Goal: Information Seeking & Learning: Learn about a topic

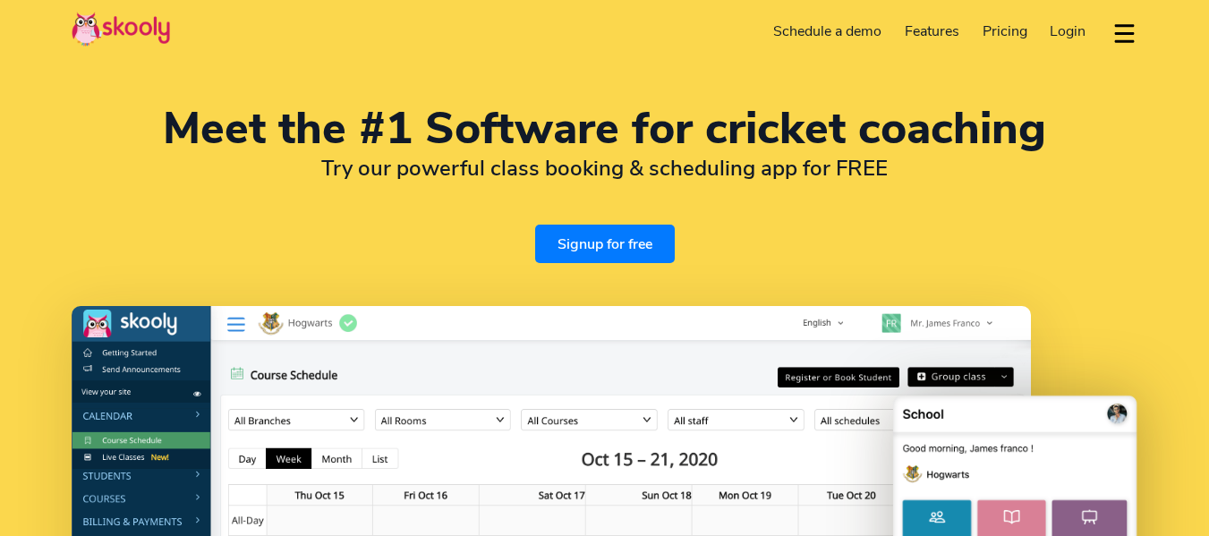
select select "en"
select select "91"
select select "India"
select select "[GEOGRAPHIC_DATA]/[GEOGRAPHIC_DATA]"
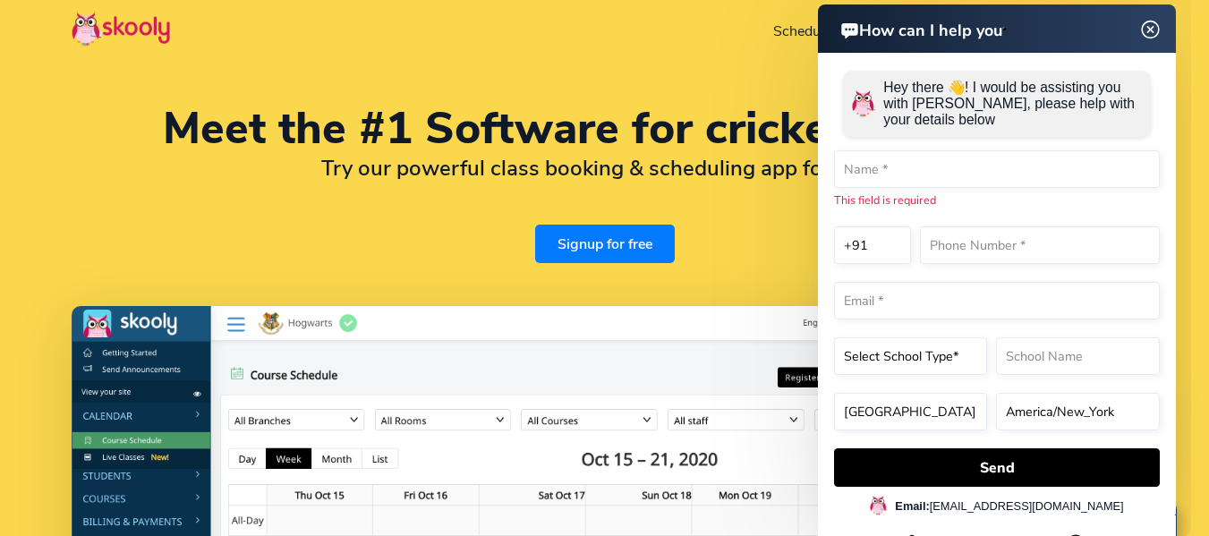
click at [1146, 23] on img at bounding box center [1150, 30] width 34 height 22
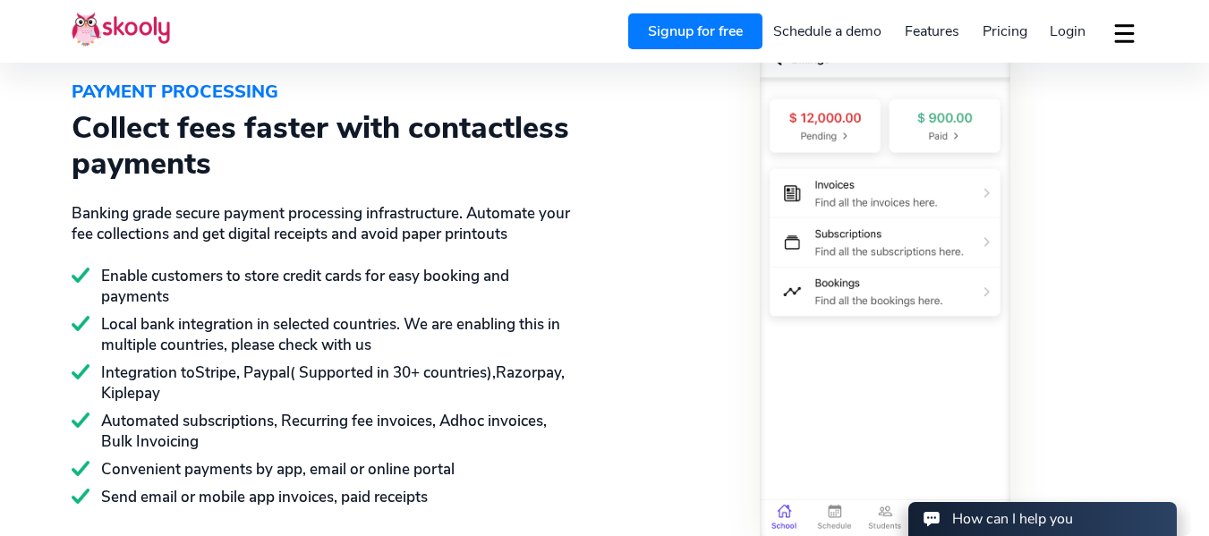
scroll to position [2326, 0]
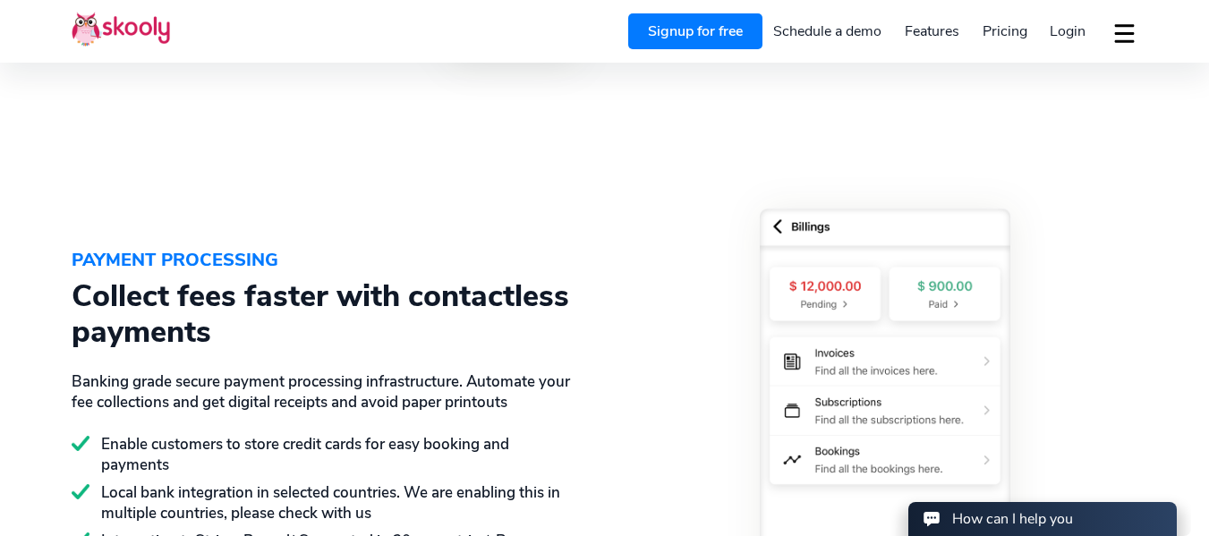
click at [995, 30] on span "Pricing" at bounding box center [1004, 31] width 45 height 20
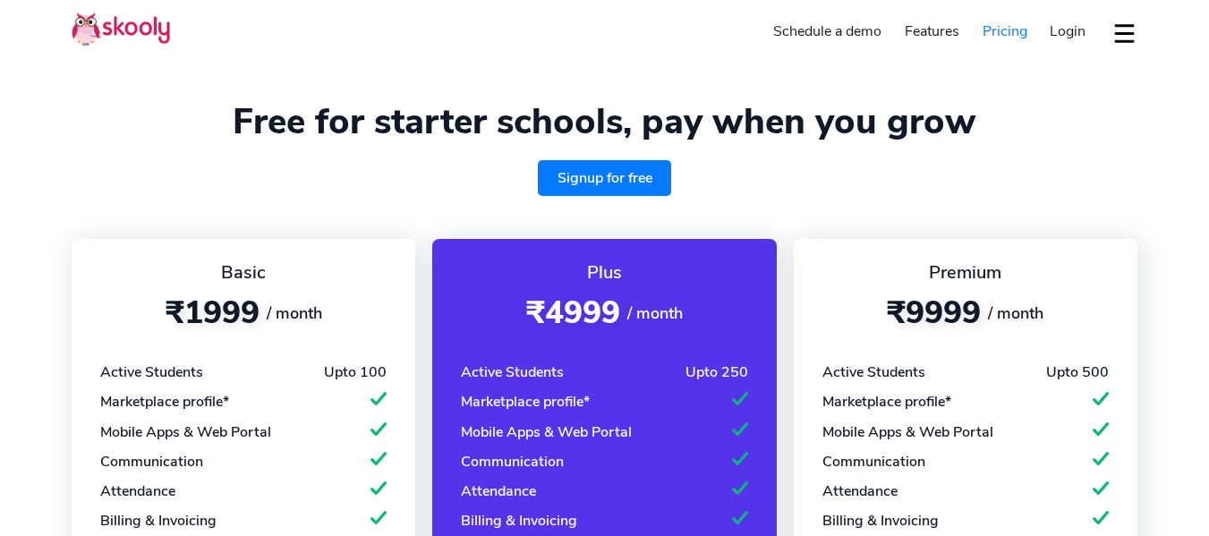
select select "en"
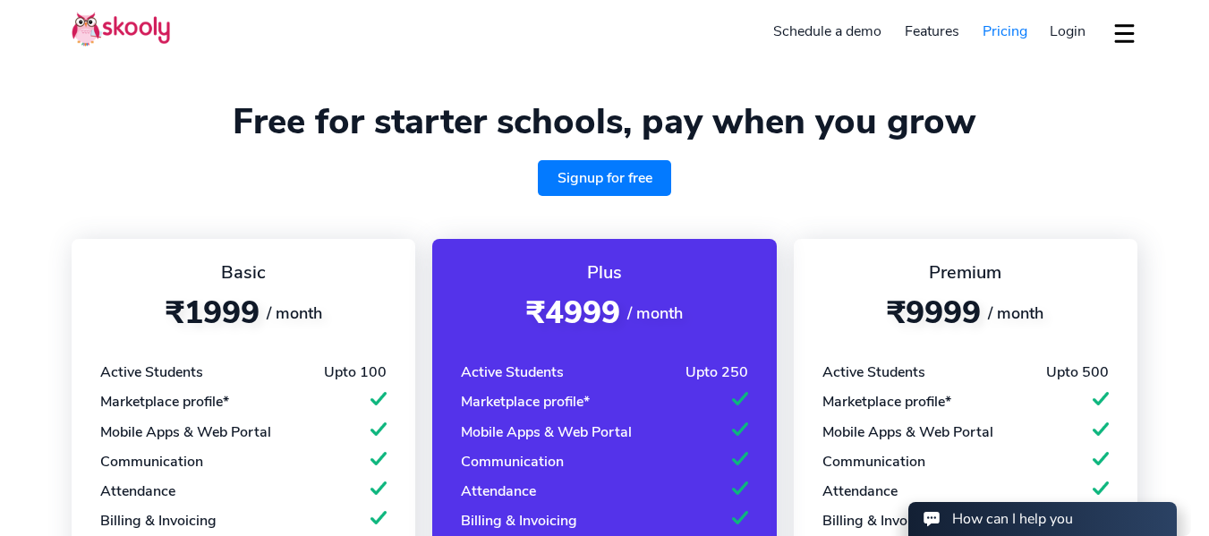
select select "91"
select select "India"
select select "[GEOGRAPHIC_DATA]/[GEOGRAPHIC_DATA]"
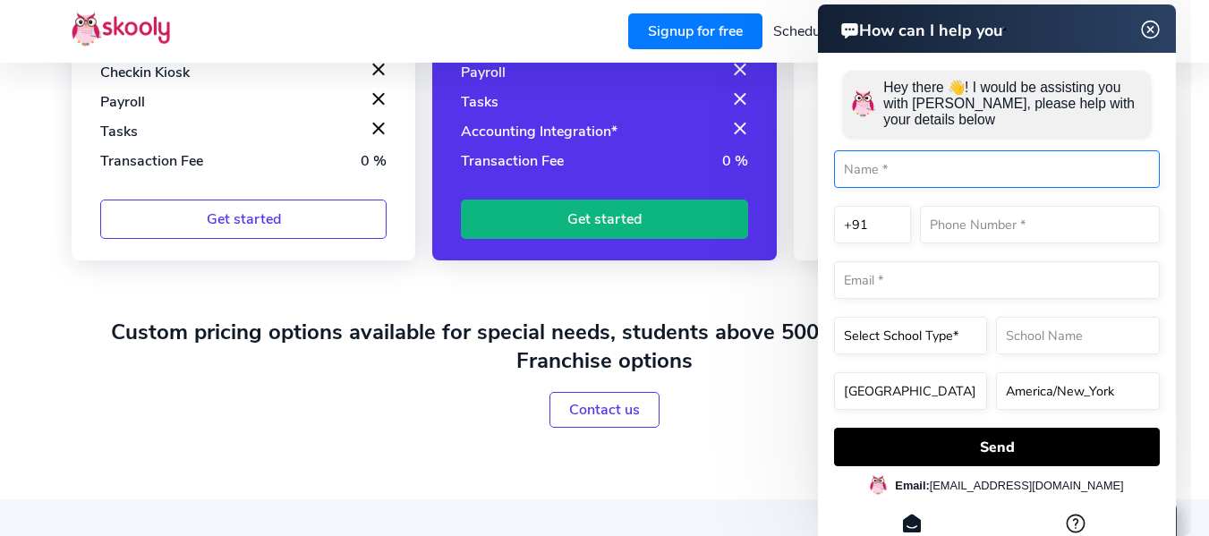
scroll to position [895, 0]
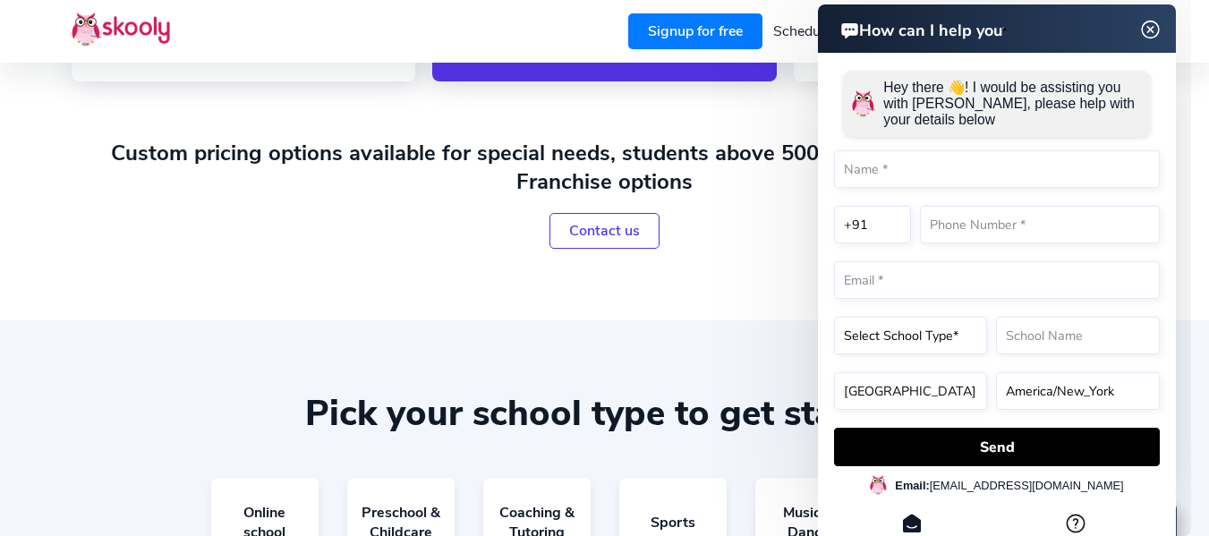
click at [1150, 30] on img at bounding box center [1150, 30] width 34 height 22
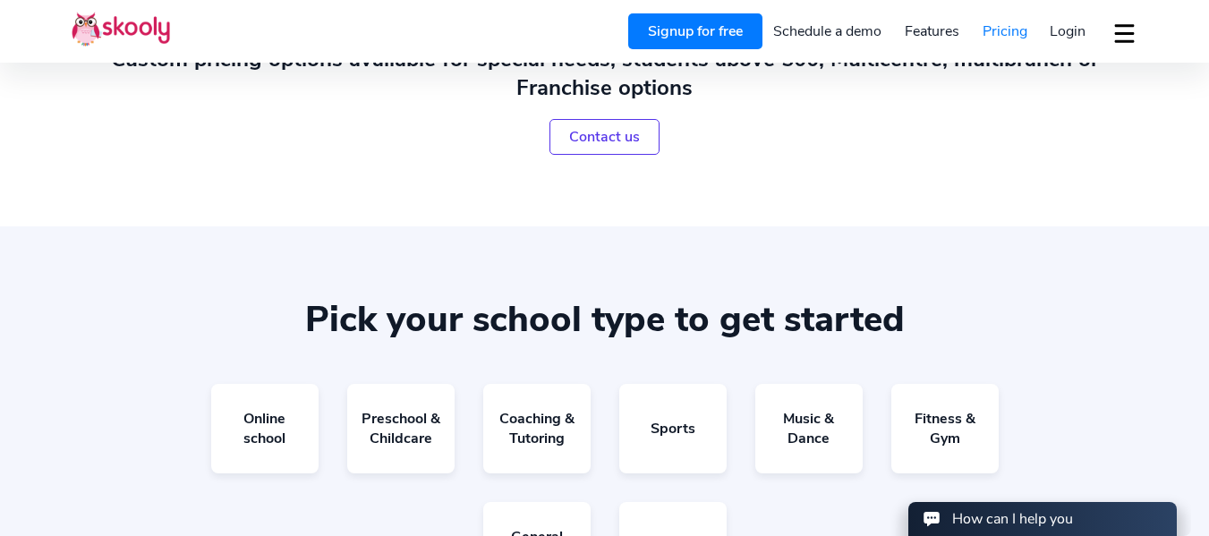
scroll to position [1074, 0]
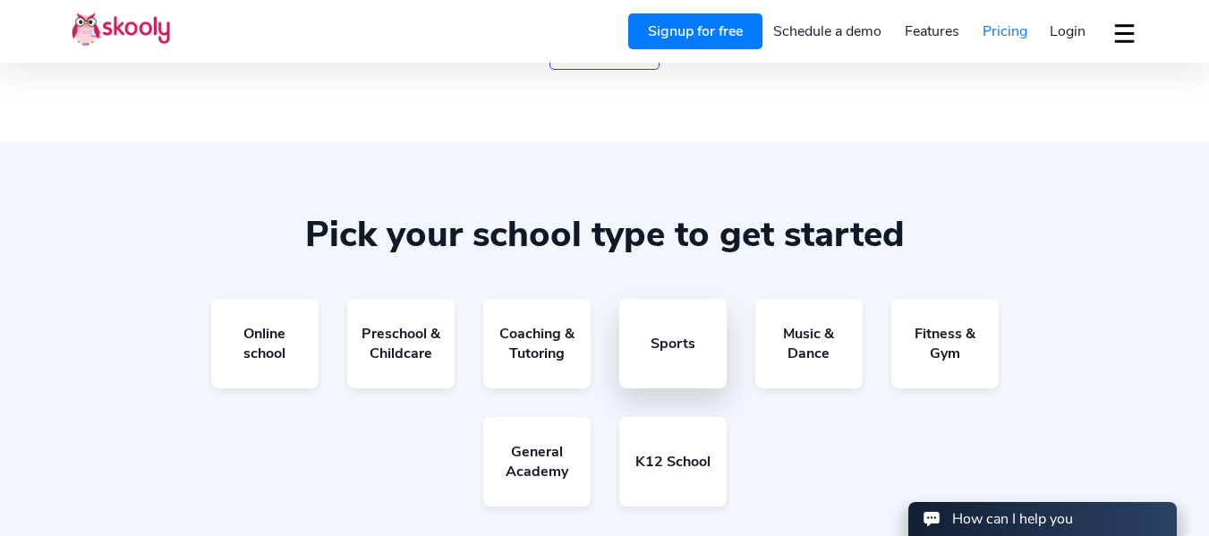
click at [662, 347] on link "Sports" at bounding box center [672, 343] width 107 height 89
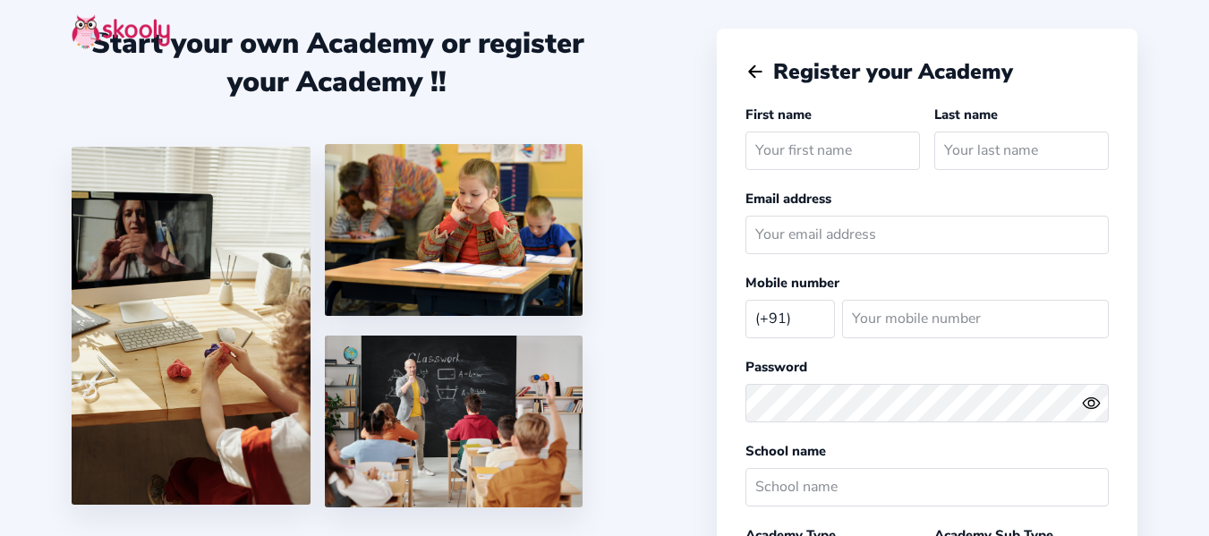
select select "IN"
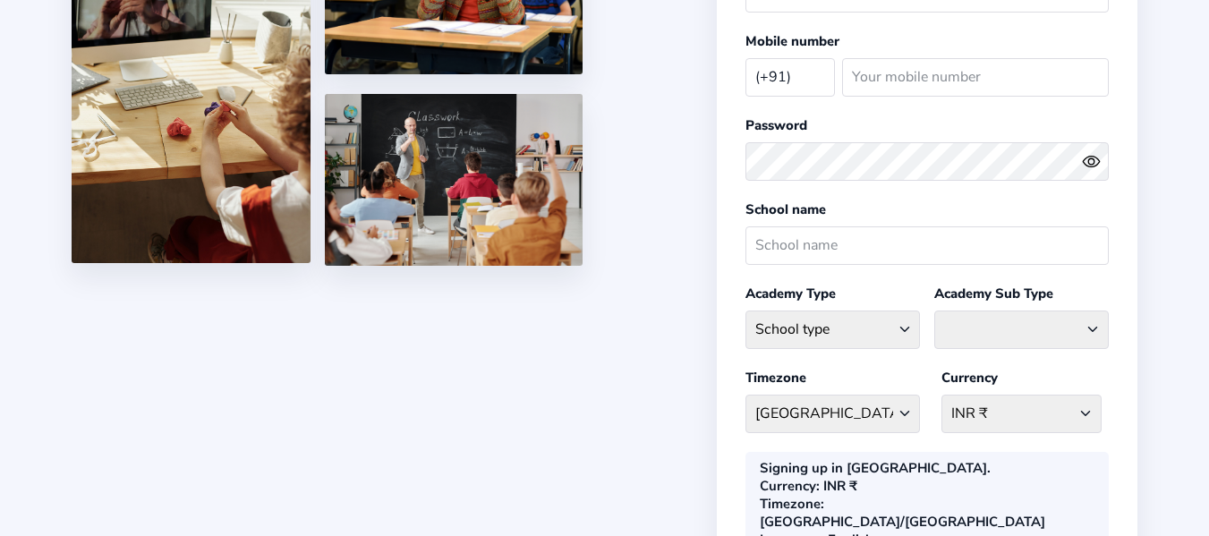
scroll to position [358, 0]
